Goal: Transaction & Acquisition: Purchase product/service

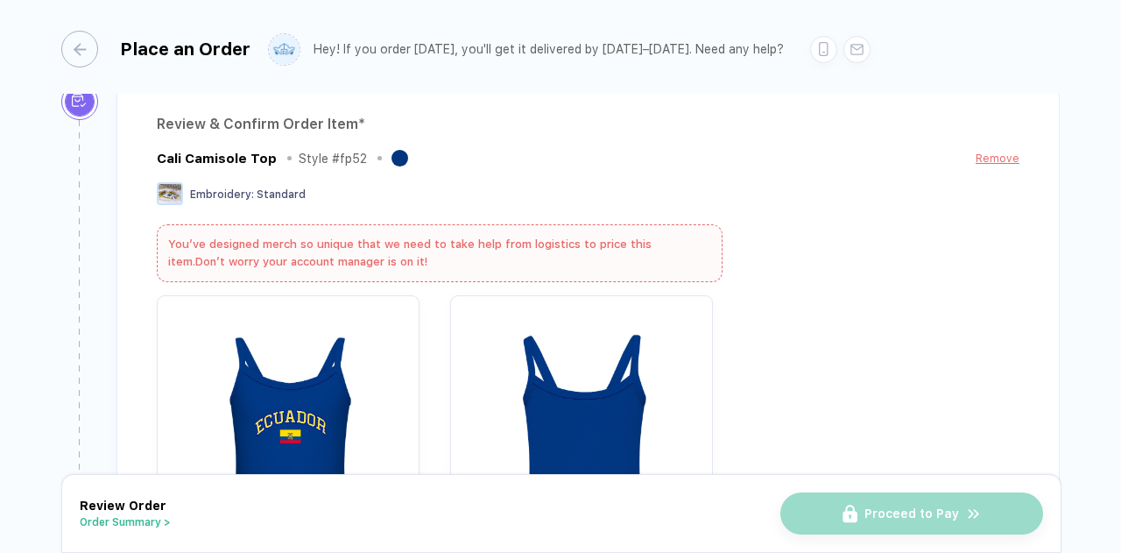
scroll to position [248, 0]
drag, startPoint x: 0, startPoint y: 0, endPoint x: 916, endPoint y: 271, distance: 955.5
click at [916, 271] on div "Cali Camisole Top Style # fp52 Remove Embroidery : Standard You’ve designed mer…" at bounding box center [588, 379] width 863 height 462
click at [904, 314] on div at bounding box center [588, 432] width 863 height 272
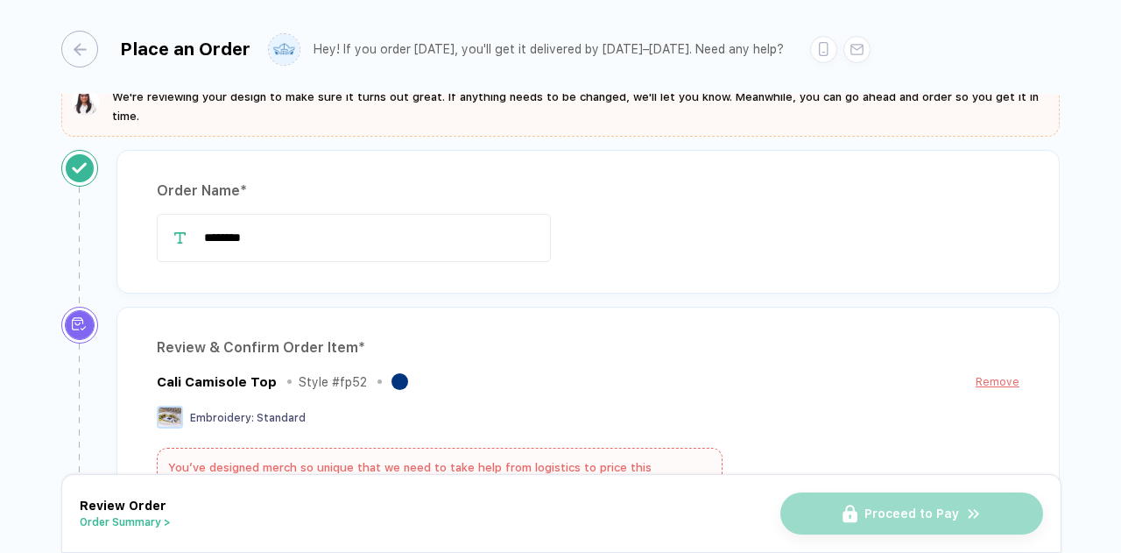
scroll to position [26, 0]
click at [824, 262] on div "*******" at bounding box center [588, 239] width 863 height 53
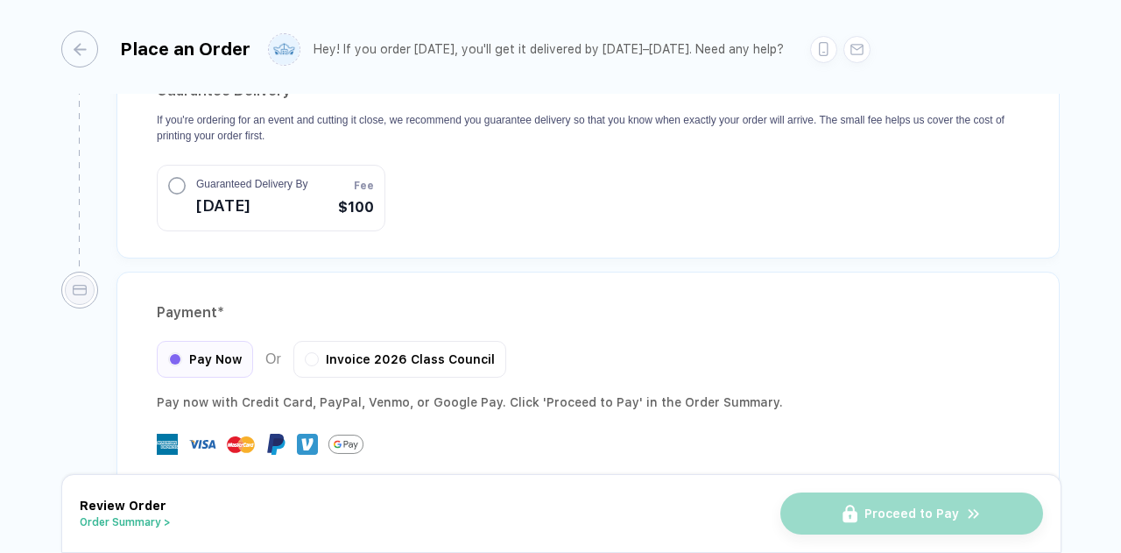
scroll to position [1849, 0]
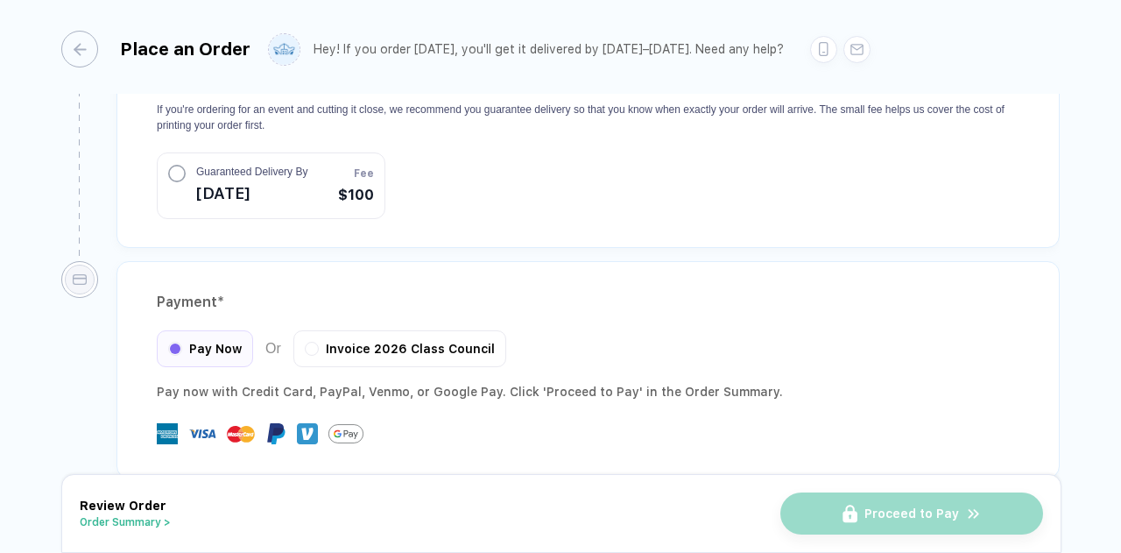
click at [240, 180] on span "[DATE]" at bounding box center [251, 194] width 111 height 28
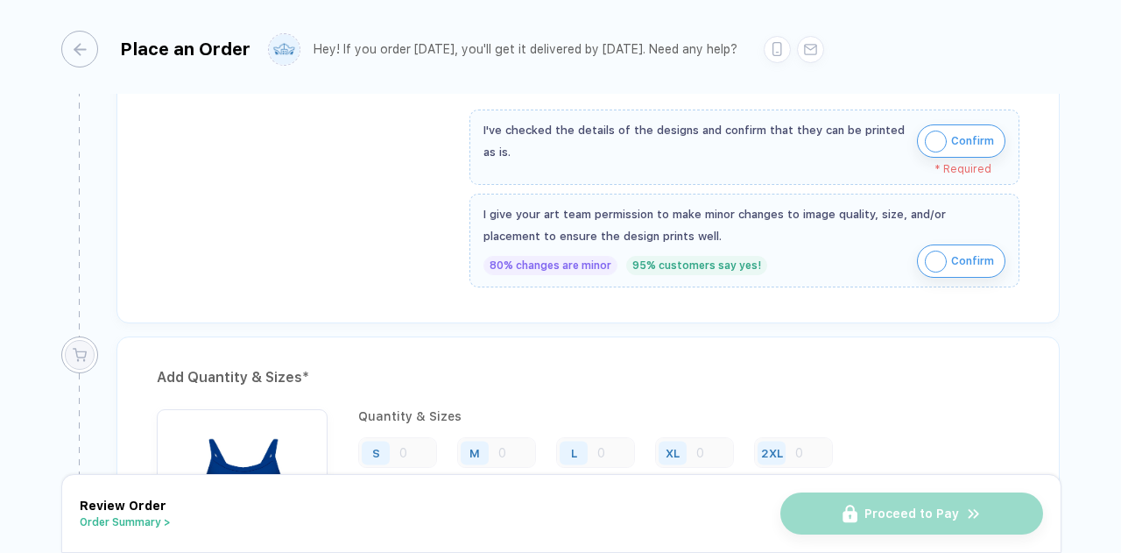
scroll to position [759, 0]
click at [936, 131] on img "button" at bounding box center [936, 140] width 22 height 22
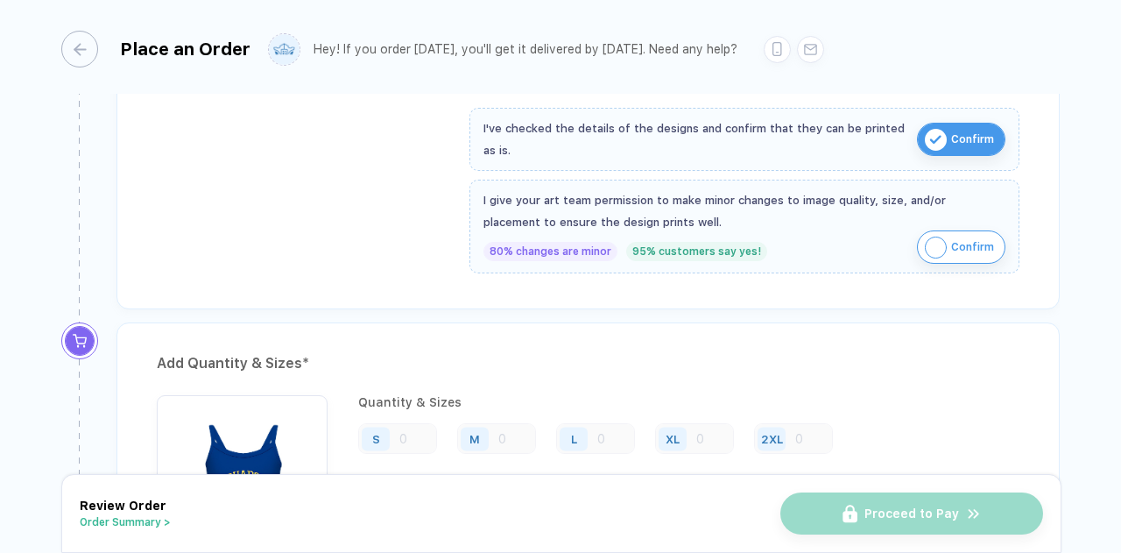
click at [958, 236] on span "Confirm" at bounding box center [972, 247] width 43 height 28
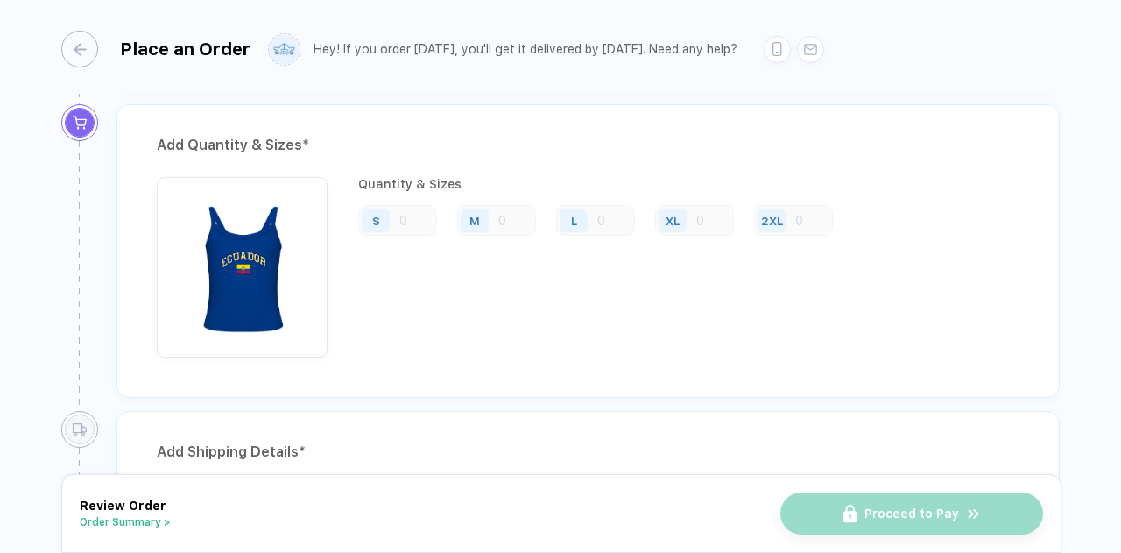
scroll to position [986, 0]
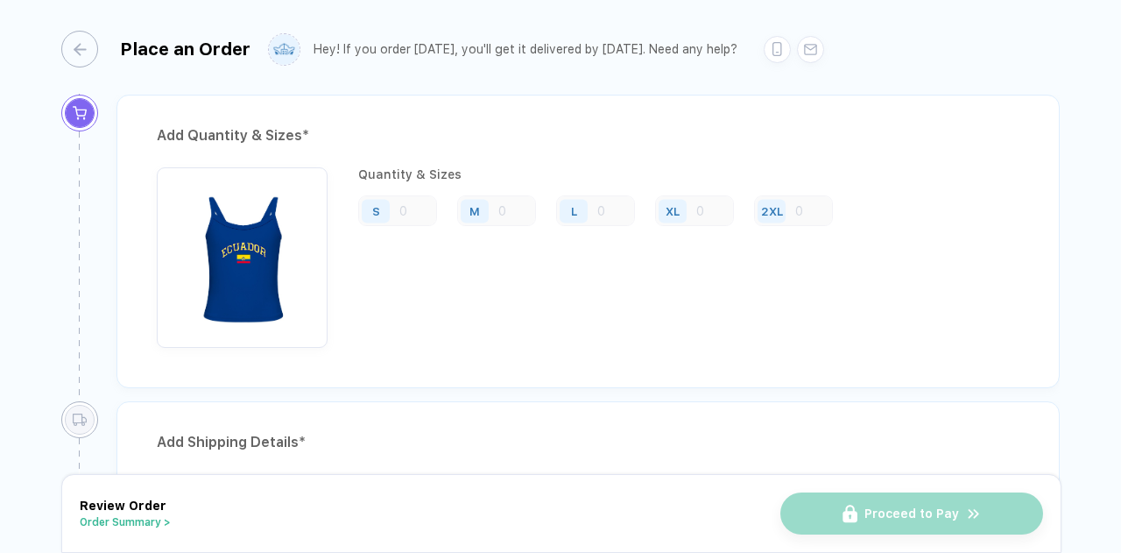
click at [415, 201] on div "S" at bounding box center [397, 210] width 79 height 31
drag, startPoint x: 370, startPoint y: 208, endPoint x: 304, endPoint y: 251, distance: 79.0
drag, startPoint x: 304, startPoint y: 251, endPoint x: 406, endPoint y: 171, distance: 129.7
click at [406, 171] on div "Quantity & Sizes" at bounding box center [602, 174] width 488 height 14
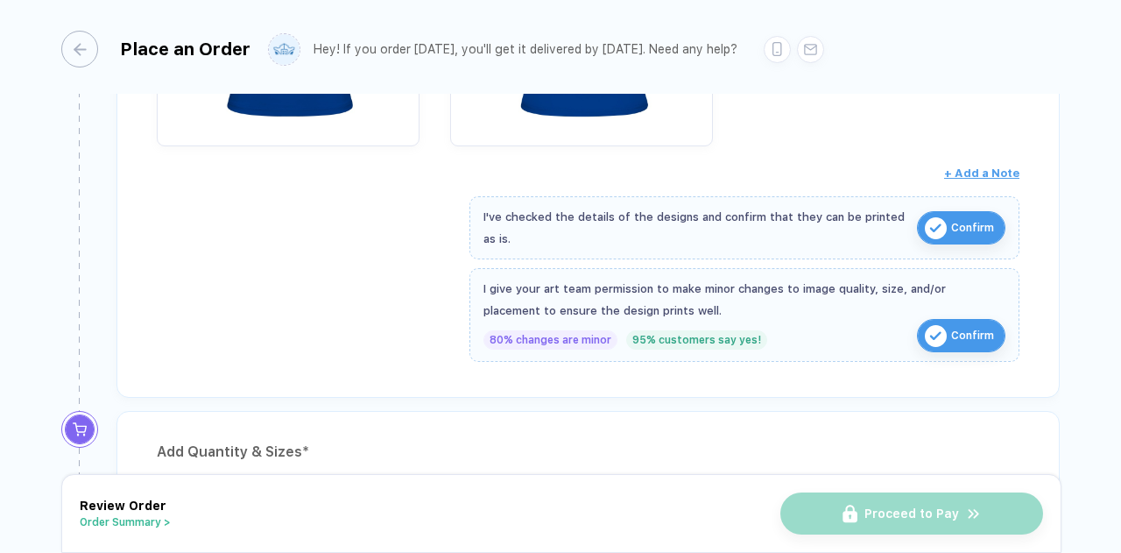
scroll to position [682, 0]
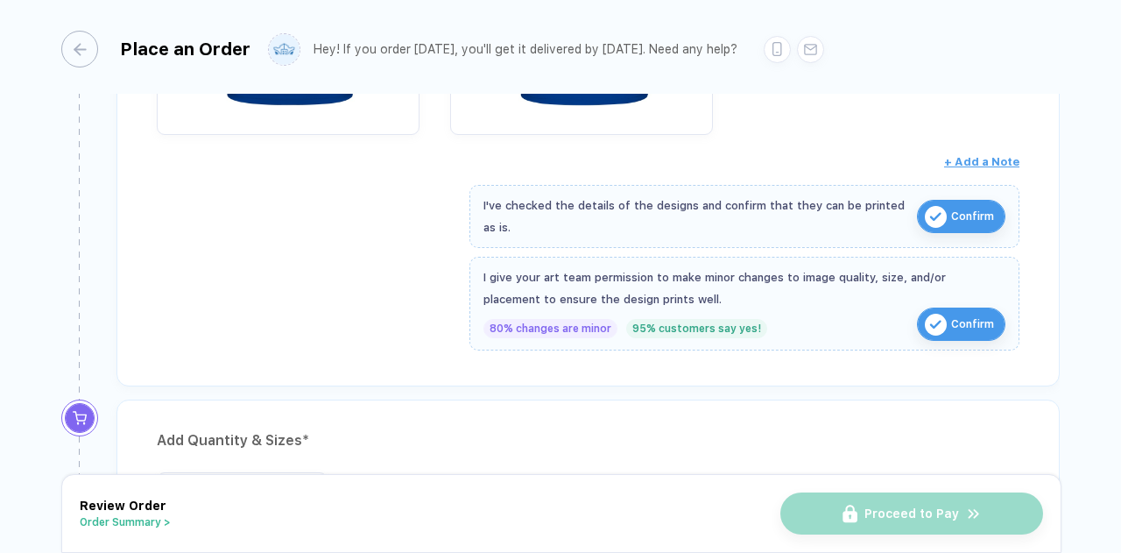
click at [930, 208] on img "button" at bounding box center [936, 217] width 22 height 22
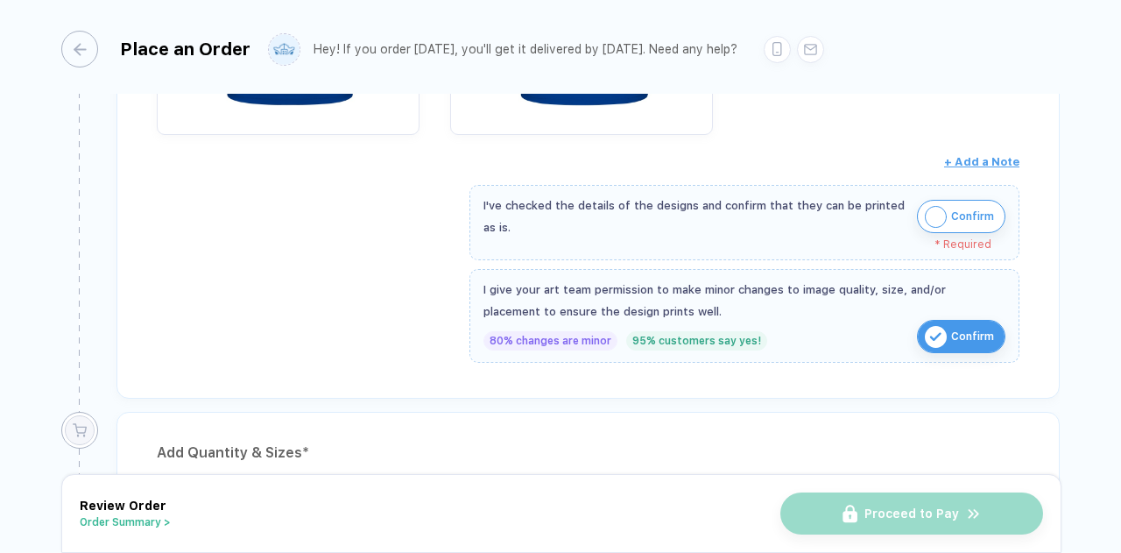
click at [962, 322] on span "Confirm" at bounding box center [972, 336] width 43 height 28
drag, startPoint x: 962, startPoint y: 318, endPoint x: 986, endPoint y: 329, distance: 25.9
drag, startPoint x: 986, startPoint y: 329, endPoint x: 941, endPoint y: 348, distance: 48.7
click at [941, 348] on div "I give your art team permission to make minor changes to image quality, size, a…" at bounding box center [745, 316] width 550 height 94
click at [933, 336] on img "button" at bounding box center [936, 337] width 22 height 22
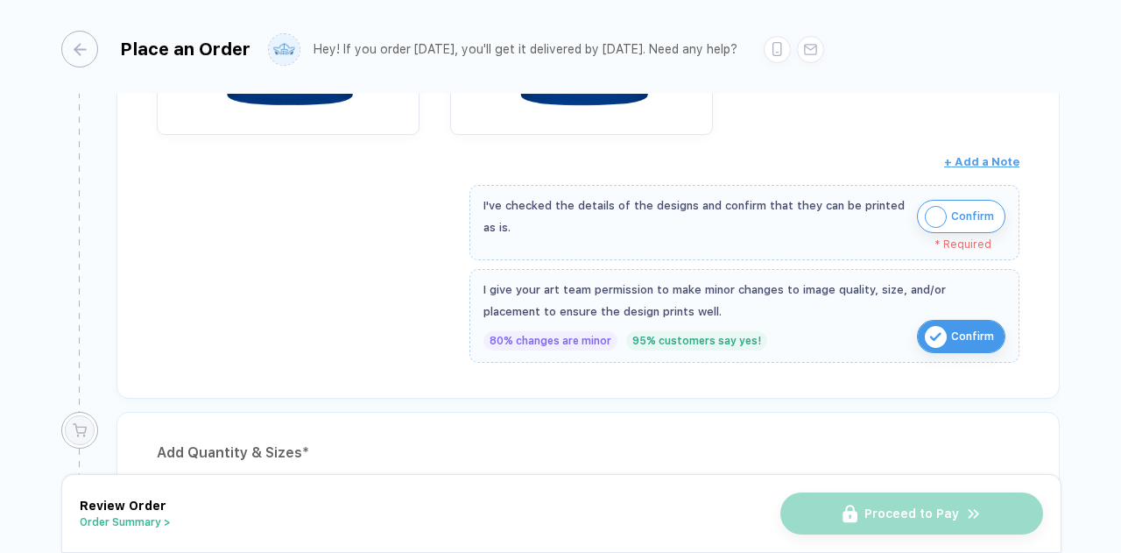
click at [934, 206] on img "button" at bounding box center [936, 217] width 22 height 22
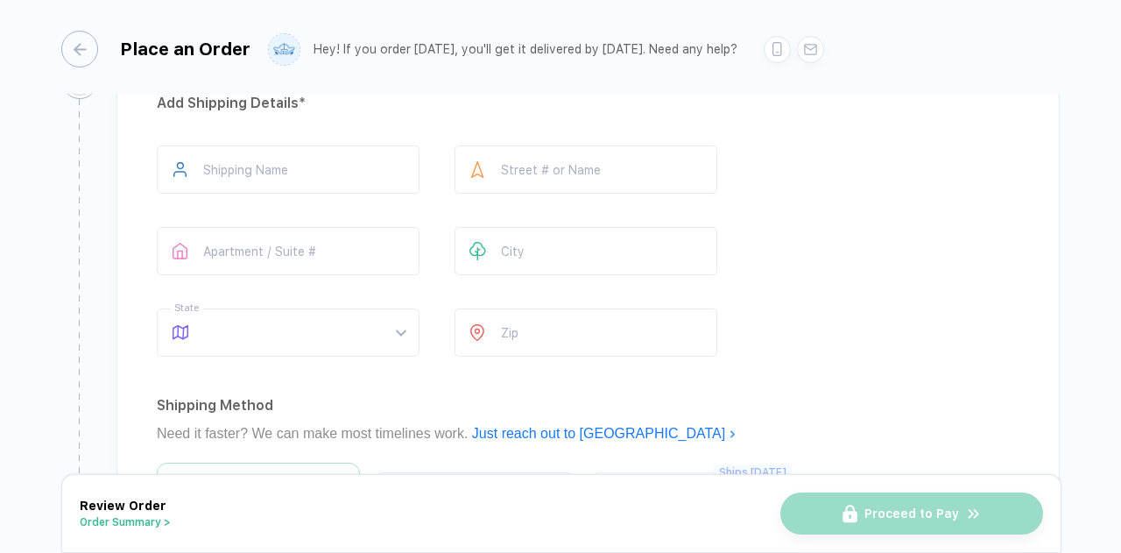
scroll to position [1324, 0]
click at [342, 147] on input "text" at bounding box center [288, 171] width 263 height 48
type input "******"
click at [524, 166] on input "text" at bounding box center [586, 171] width 263 height 48
type input "**********"
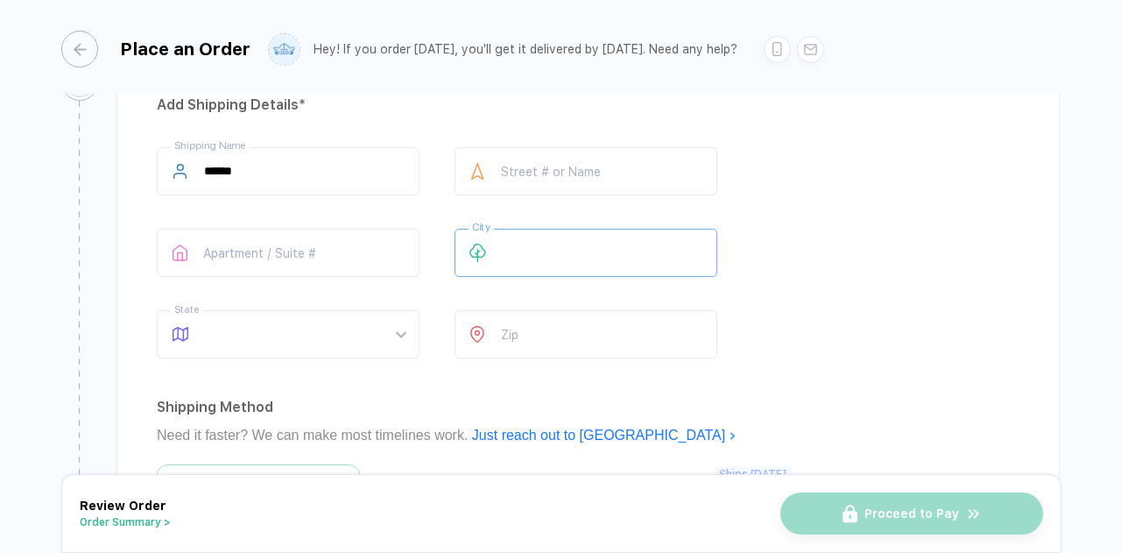
type input "**********"
type input "*****"
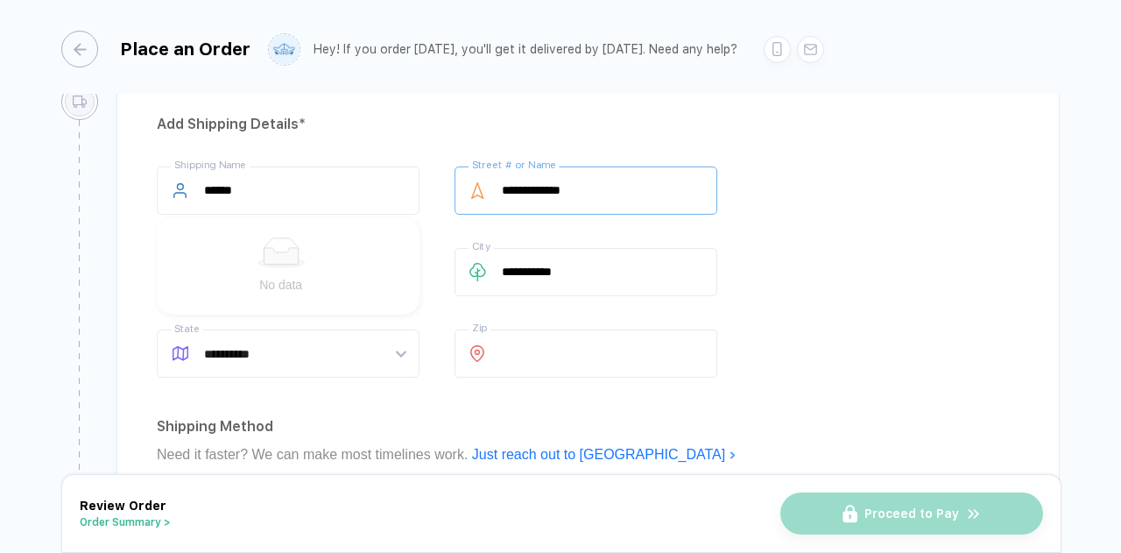
scroll to position [1336, 0]
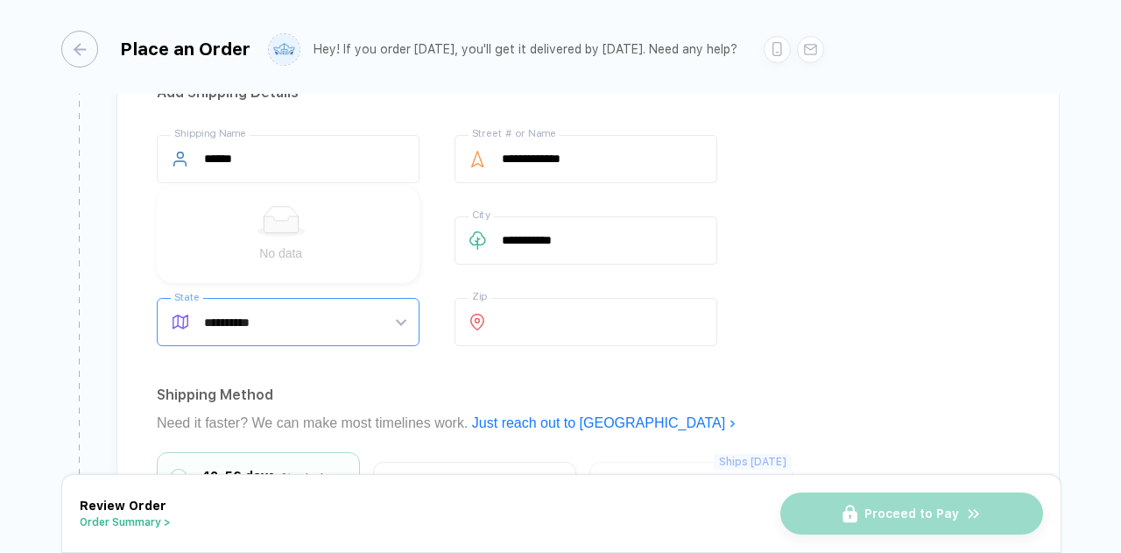
click at [321, 243] on div "No data" at bounding box center [281, 234] width 200 height 57
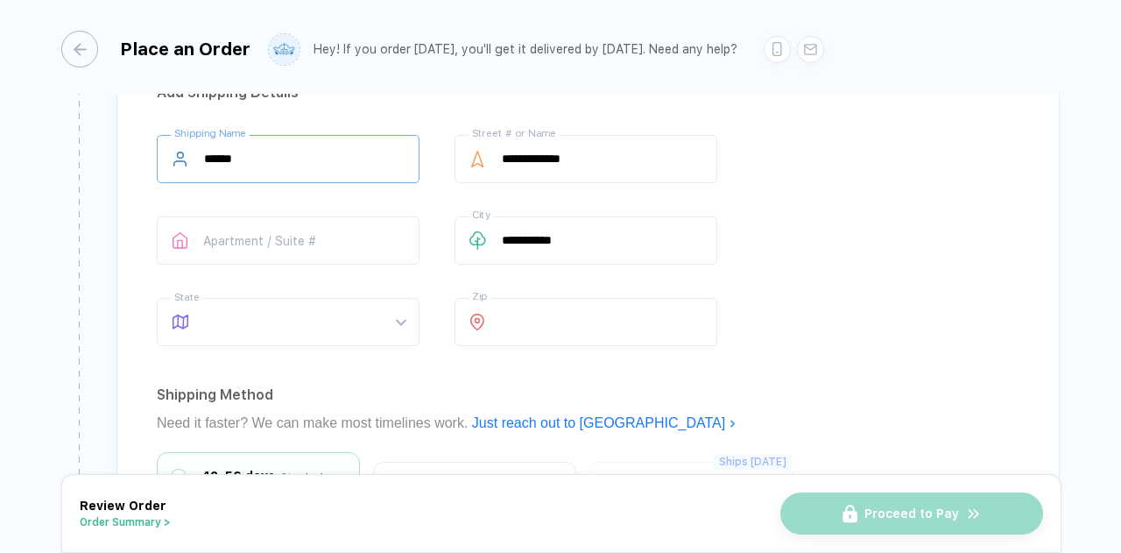
click at [295, 160] on input "******" at bounding box center [288, 159] width 263 height 48
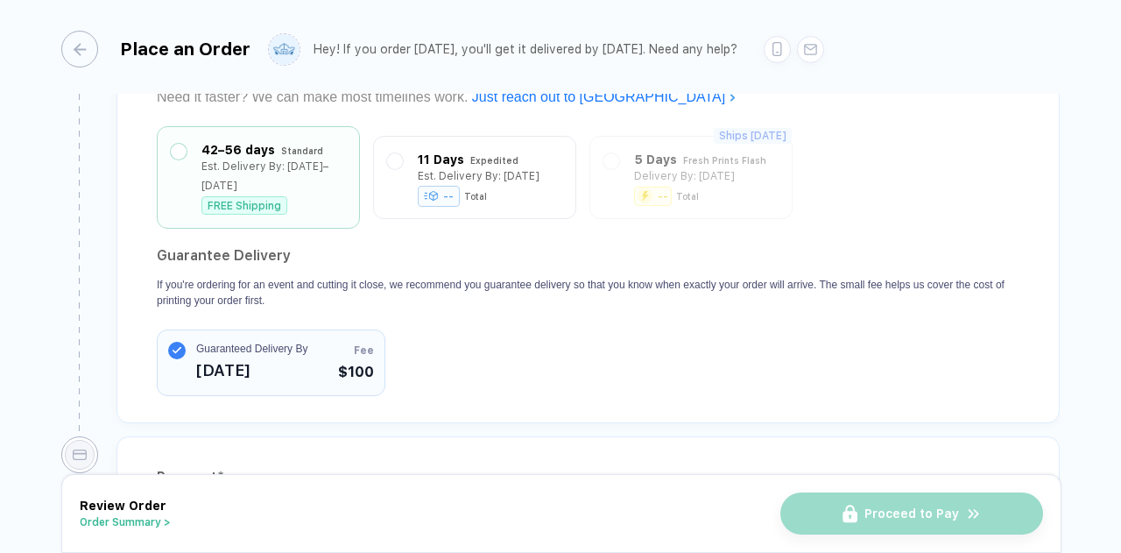
scroll to position [1665, 0]
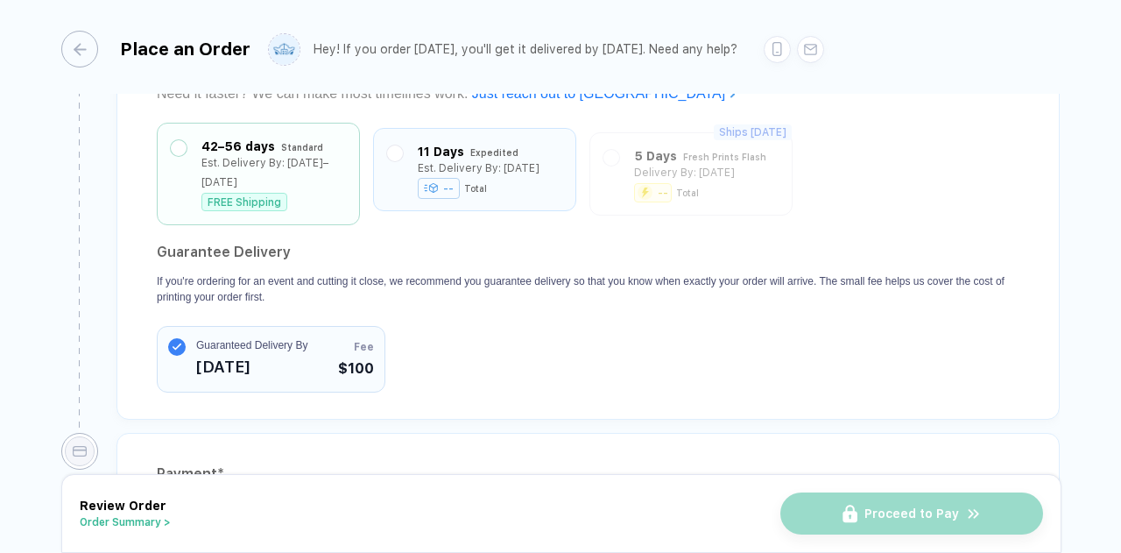
click at [454, 180] on div "11 Days Expedited Est. Delivery By: [DATE] -- Total" at bounding box center [474, 169] width 203 height 83
click at [424, 142] on div "11 Days" at bounding box center [441, 151] width 46 height 19
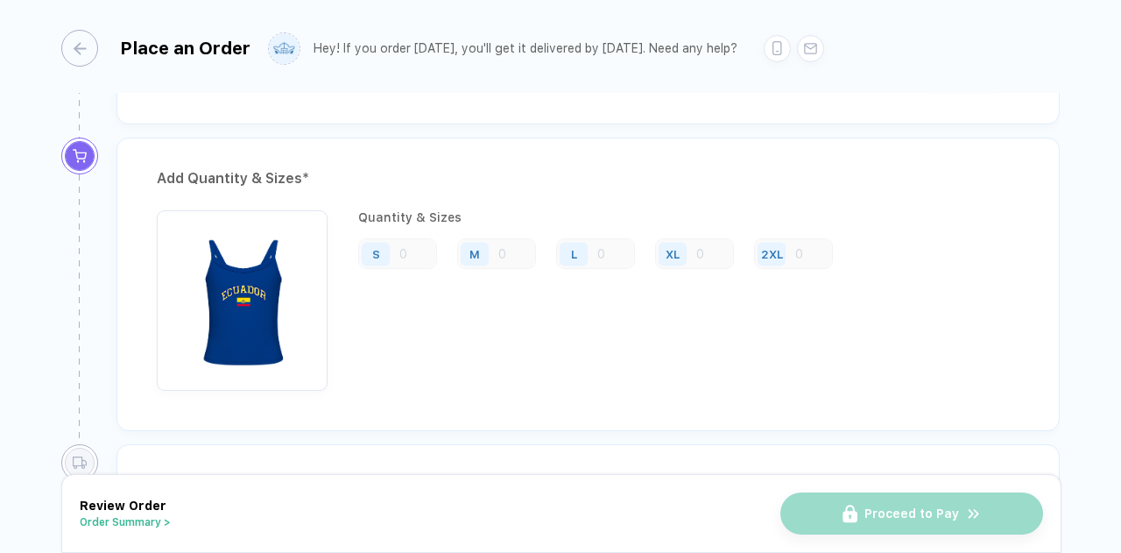
scroll to position [941, 0]
click at [394, 251] on div "S" at bounding box center [378, 255] width 40 height 31
click at [370, 250] on div "S" at bounding box center [376, 256] width 28 height 24
click at [501, 240] on div "M" at bounding box center [496, 255] width 79 height 31
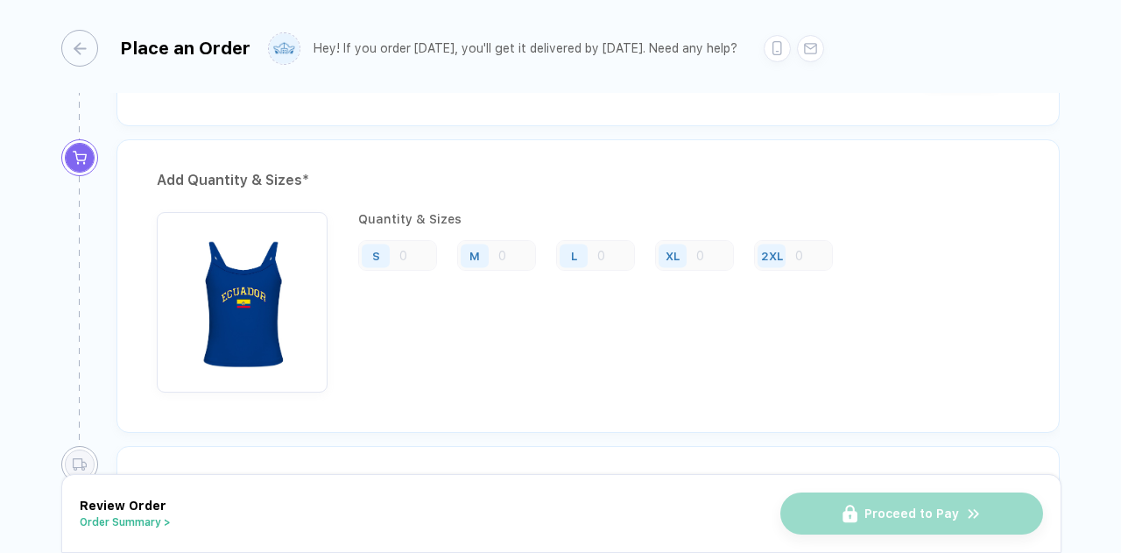
click at [534, 246] on div "M" at bounding box center [496, 255] width 79 height 31
click at [680, 248] on div "XL" at bounding box center [673, 256] width 28 height 24
click at [110, 345] on div "Add Quantity & Sizes * Quantity & Sizes S M L XL 2XL" at bounding box center [581, 292] width 957 height 307
click at [231, 283] on img "button" at bounding box center [242, 297] width 153 height 153
click at [314, 272] on img "button" at bounding box center [242, 297] width 153 height 153
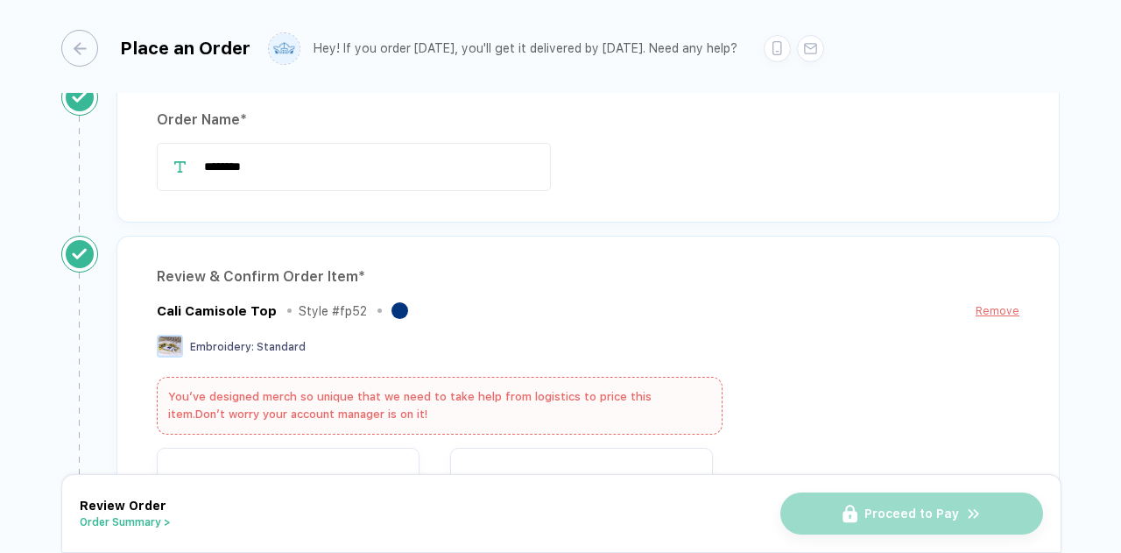
scroll to position [0, 0]
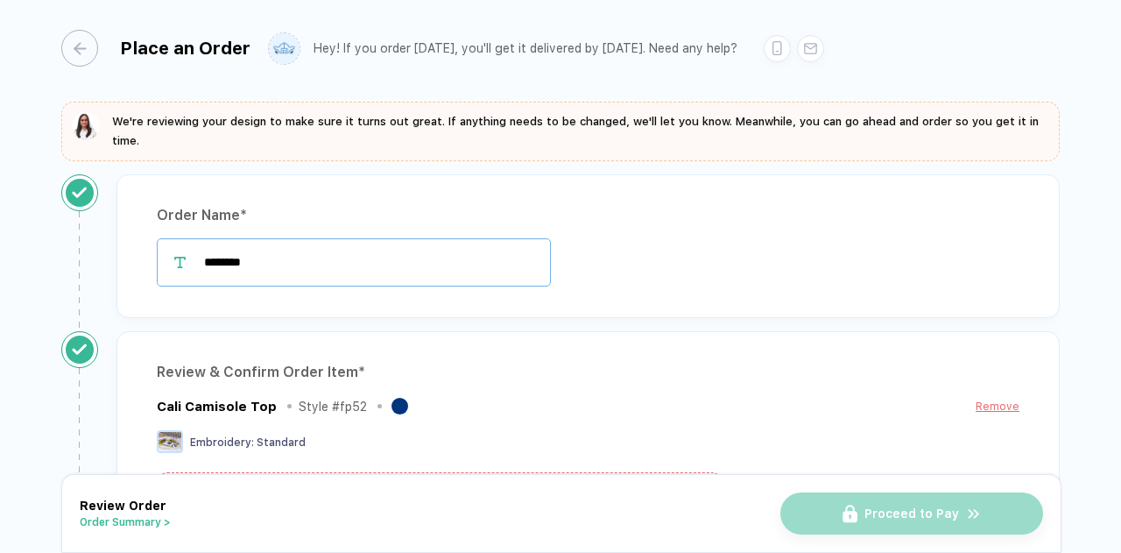
click at [309, 240] on input "*******" at bounding box center [354, 262] width 394 height 48
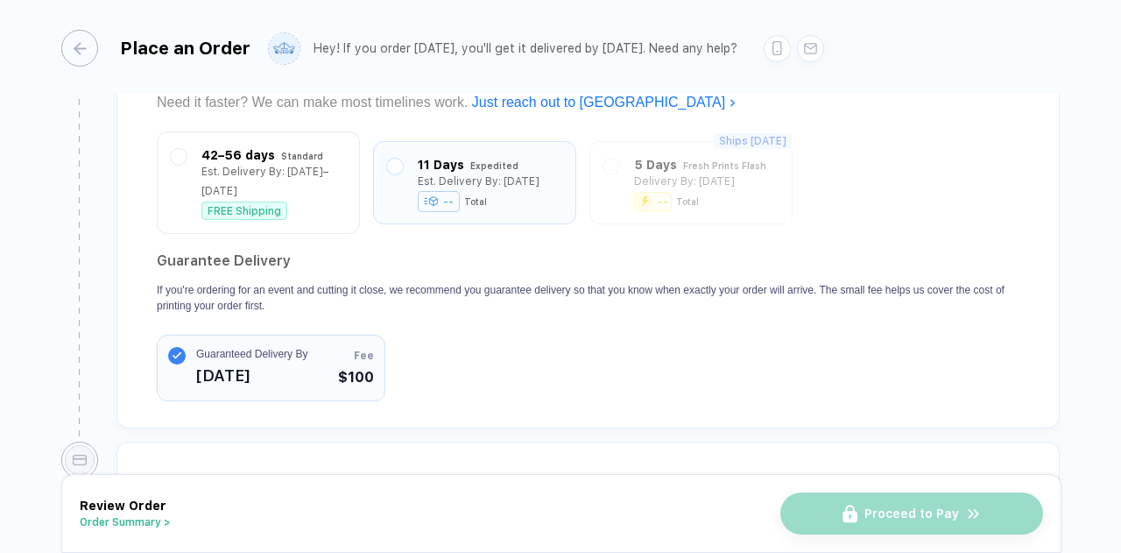
scroll to position [1622, 0]
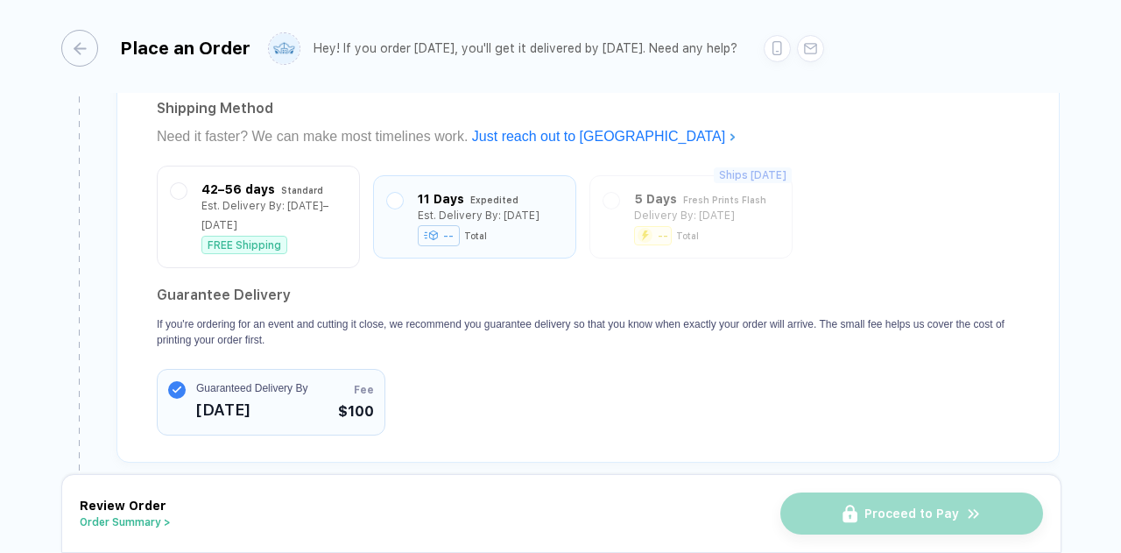
type input "*******"
